Goal: Information Seeking & Learning: Learn about a topic

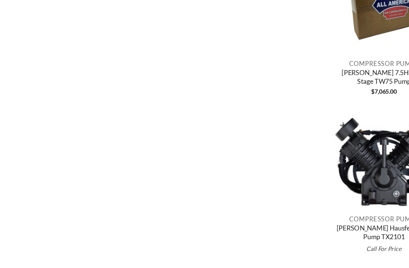
scroll to position [521, 0]
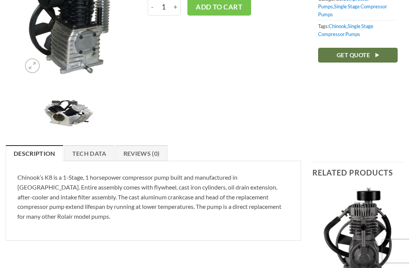
click at [98, 160] on link "Tech Data" at bounding box center [89, 154] width 50 height 16
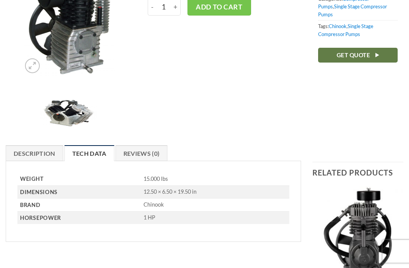
click at [150, 155] on link "Reviews (0)" at bounding box center [142, 153] width 52 height 16
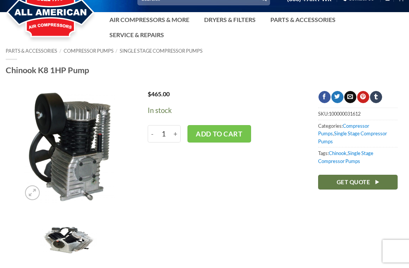
scroll to position [0, 0]
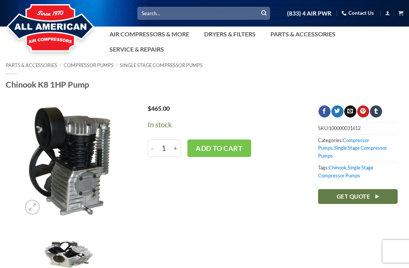
click at [92, 207] on img at bounding box center [68, 161] width 94 height 113
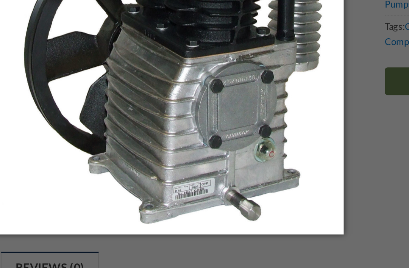
scroll to position [40, 0]
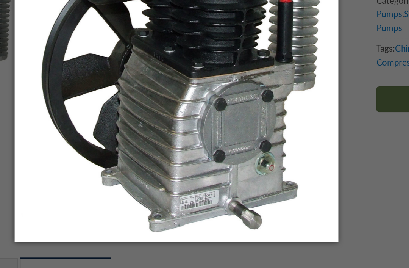
click at [113, 143] on img at bounding box center [205, 134] width 184 height 238
click at [219, 122] on div at bounding box center [204, 134] width 409 height 268
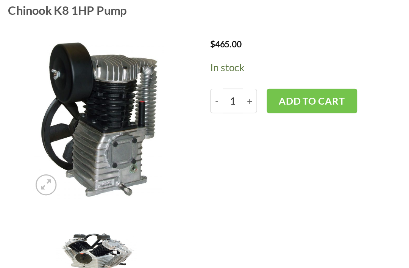
scroll to position [16, 0]
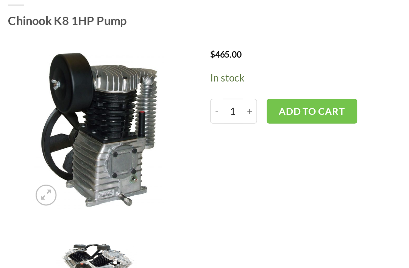
click at [30, 184] on link "Zoom" at bounding box center [32, 191] width 15 height 15
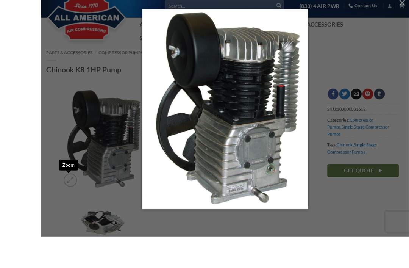
scroll to position [37, 0]
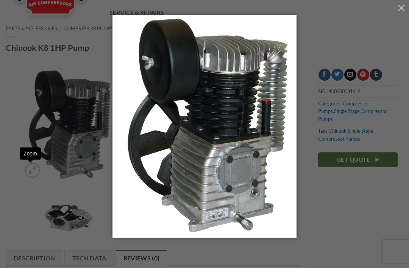
click at [397, 9] on button "button" at bounding box center [401, 7] width 15 height 15
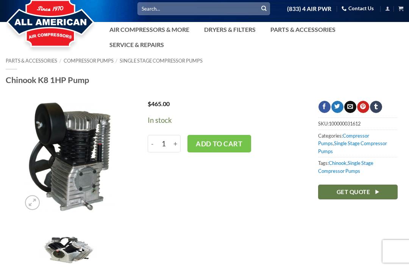
scroll to position [0, 0]
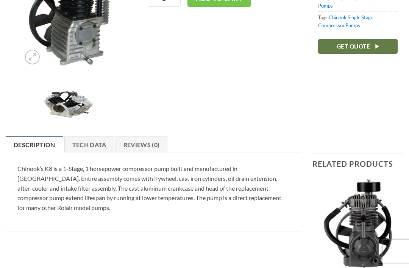
scroll to position [150, 0]
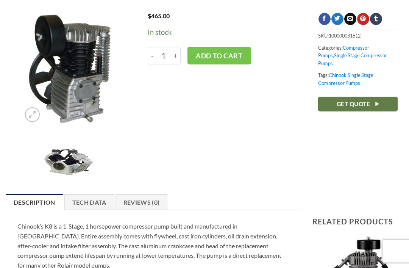
click at [100, 202] on link "Tech Data" at bounding box center [89, 202] width 50 height 16
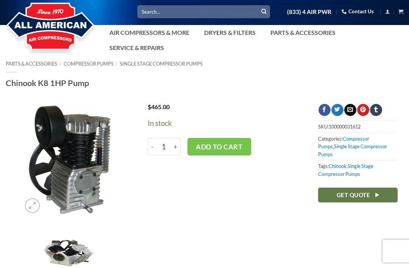
scroll to position [0, 0]
